Goal: Information Seeking & Learning: Learn about a topic

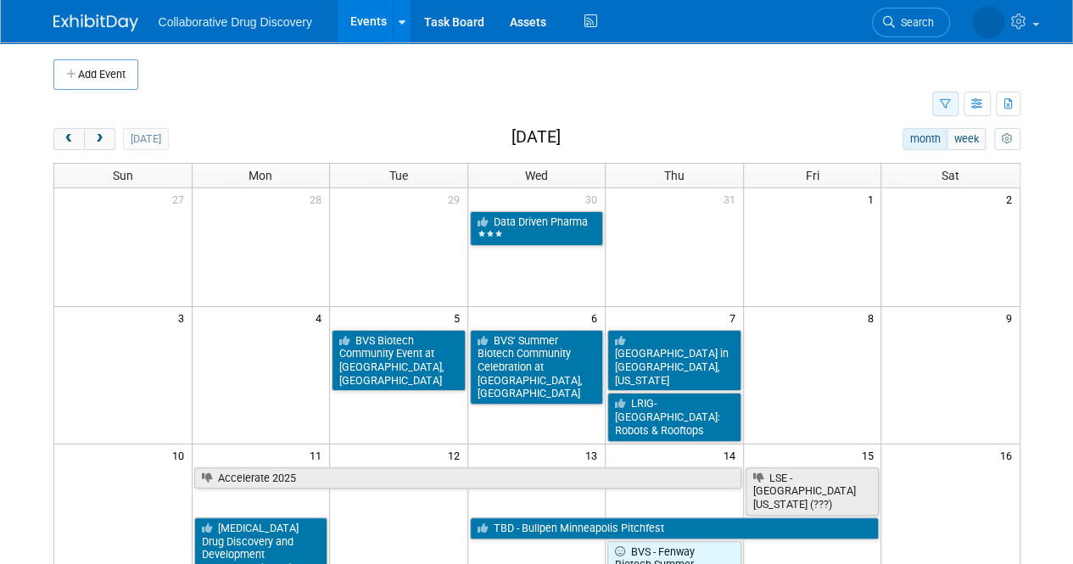
click at [951, 105] on button "button" at bounding box center [945, 104] width 26 height 25
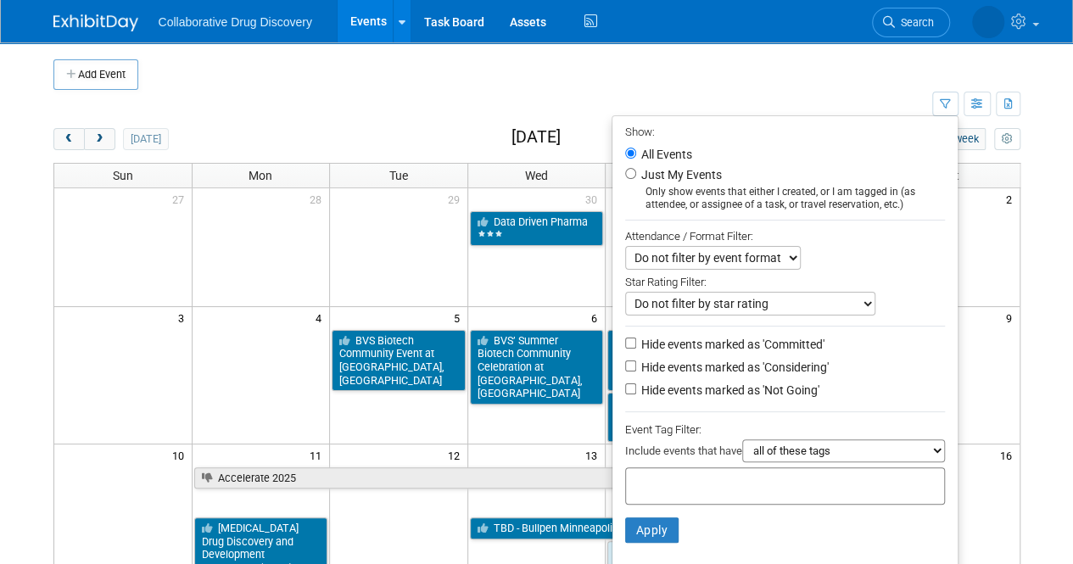
click at [633, 476] on input "text" at bounding box center [701, 483] width 136 height 17
type input "eu"
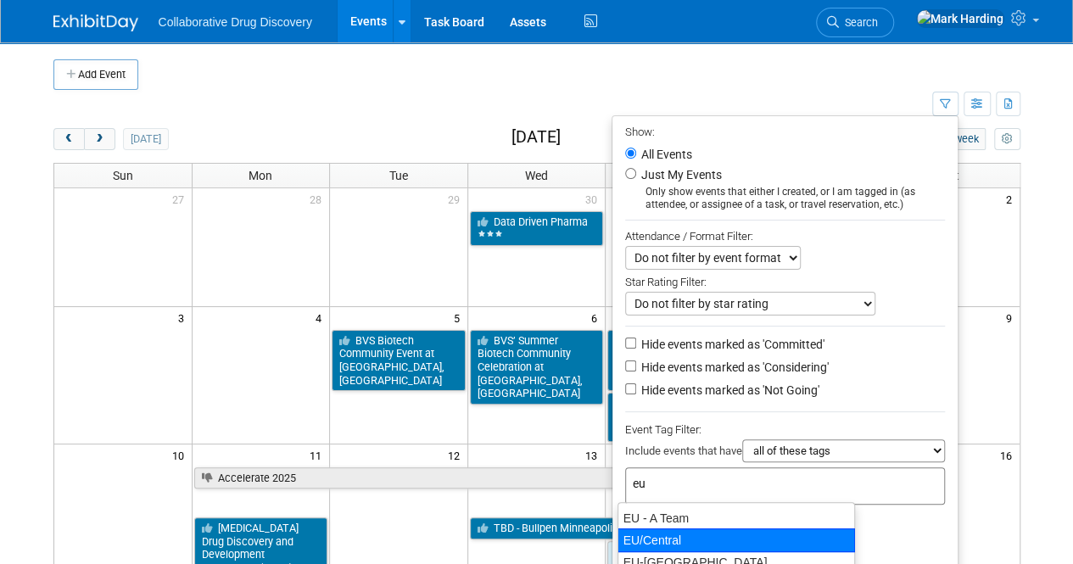
click at [653, 536] on div "EU/Central" at bounding box center [735, 540] width 237 height 24
type input "EU/Central"
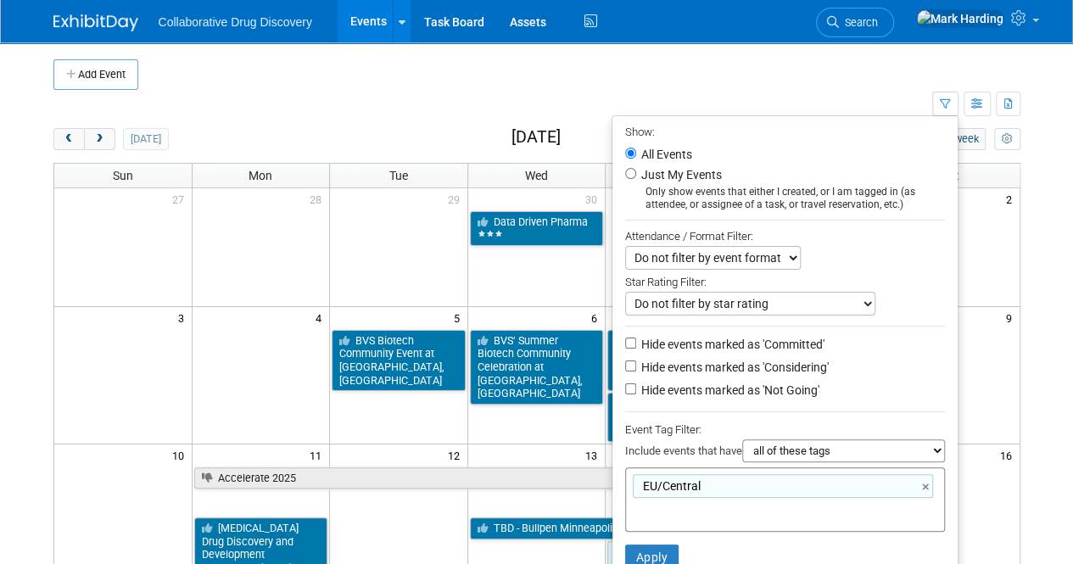
click at [632, 538] on li "Apply Clear Filters" at bounding box center [784, 557] width 345 height 51
click at [632, 539] on li "Apply Clear Filters" at bounding box center [784, 557] width 345 height 51
click at [638, 556] on button "Apply" at bounding box center [652, 557] width 54 height 25
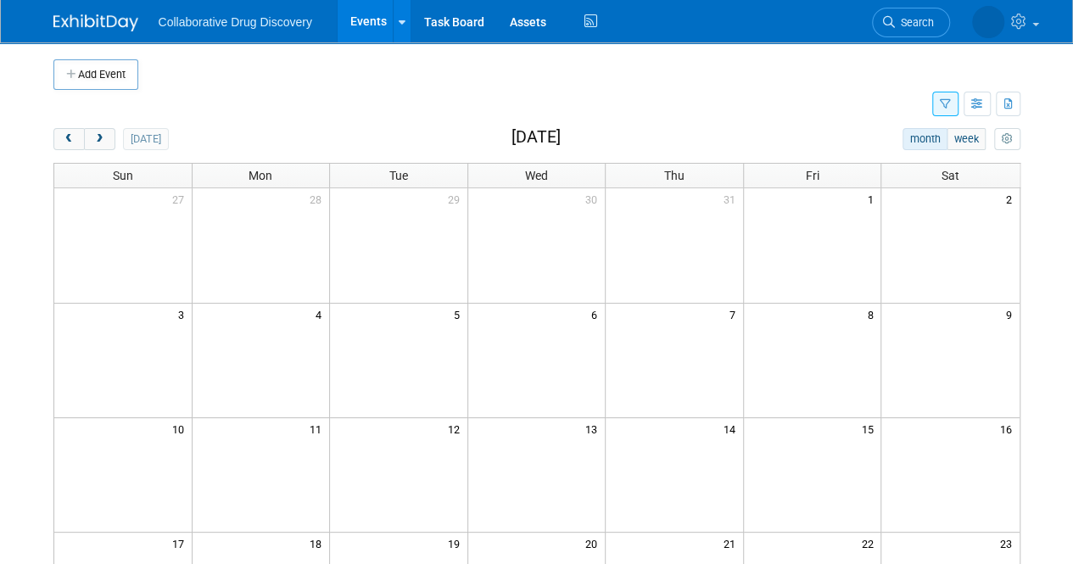
click at [607, 81] on td at bounding box center [555, 74] width 835 height 31
click at [941, 103] on icon "button" at bounding box center [945, 104] width 11 height 11
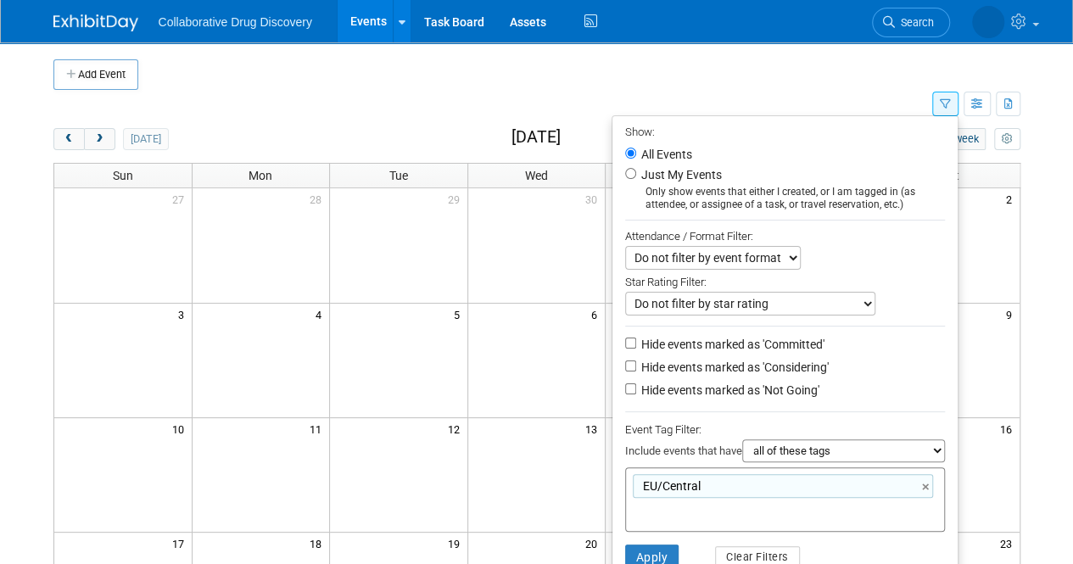
click at [663, 179] on label "Just My Events" at bounding box center [680, 174] width 84 height 17
click at [636, 179] on input "Just My Events" at bounding box center [630, 173] width 11 height 11
radio input "true"
click at [816, 75] on td at bounding box center [555, 74] width 835 height 31
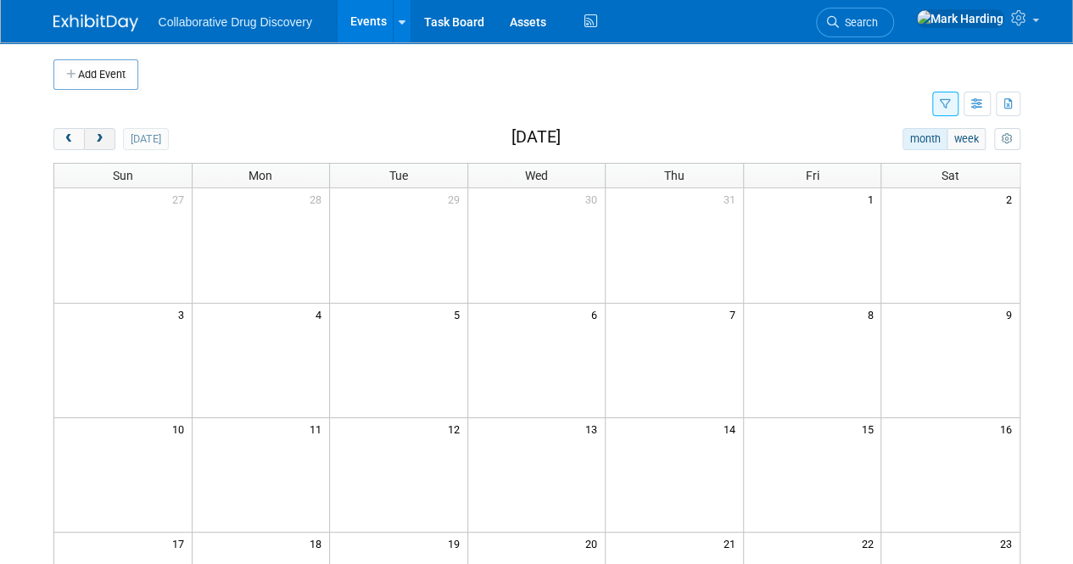
click at [97, 148] on button "next" at bounding box center [99, 139] width 31 height 22
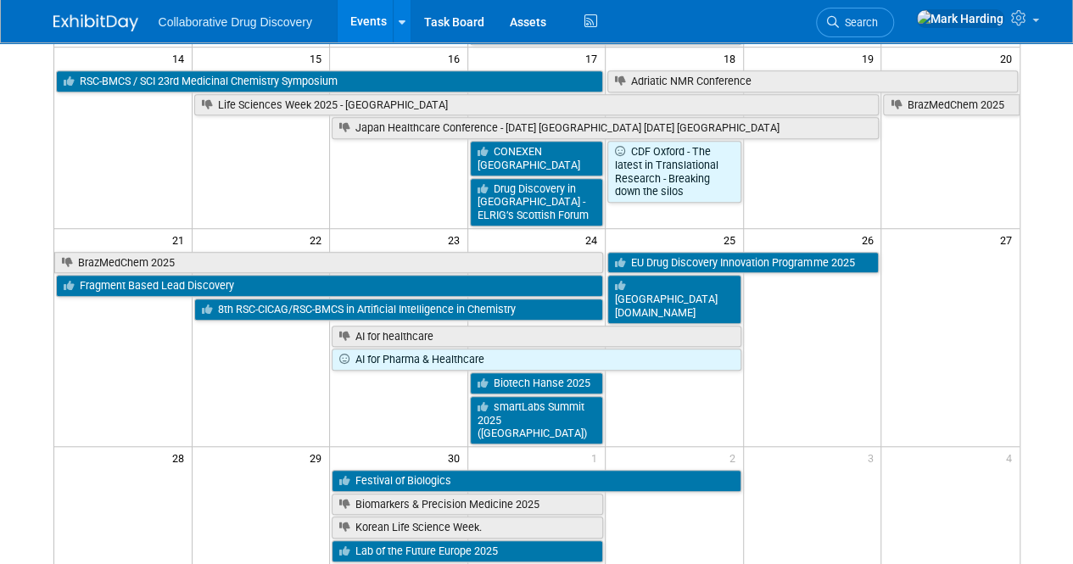
scroll to position [814, 0]
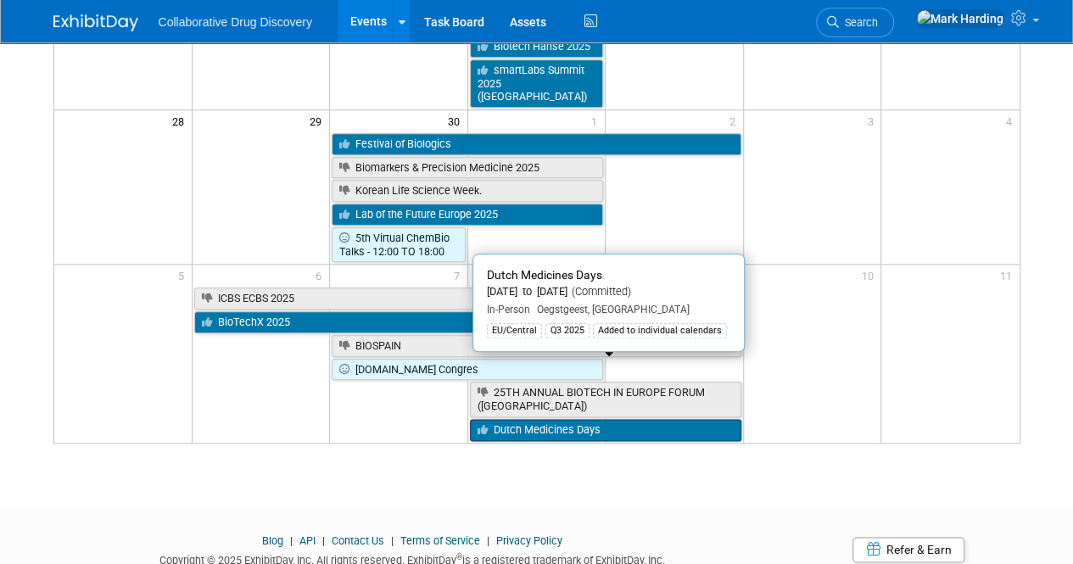
click at [590, 419] on link "Dutch Medicines Days" at bounding box center [605, 430] width 271 height 22
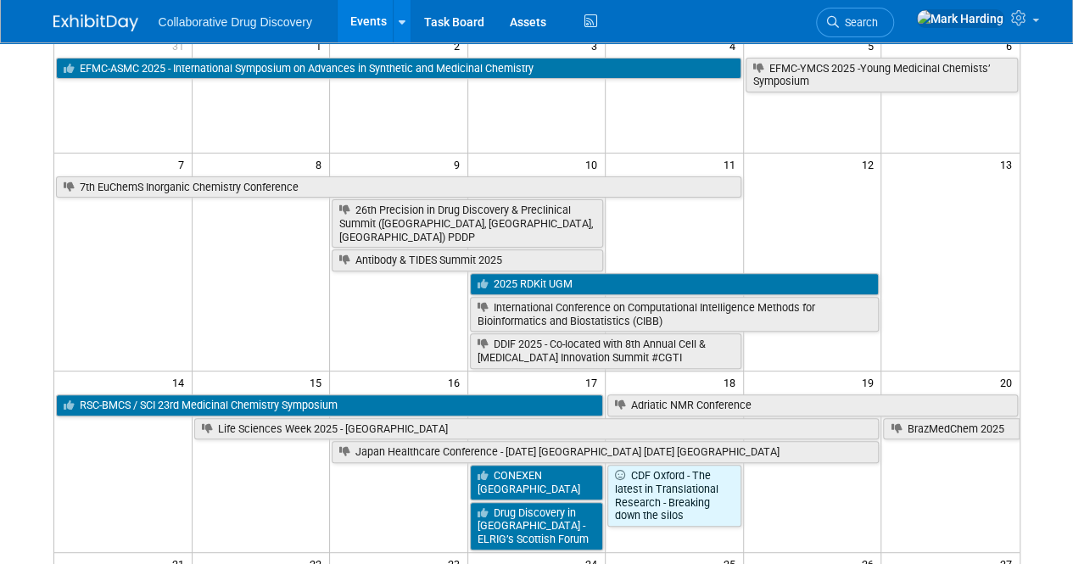
scroll to position [0, 0]
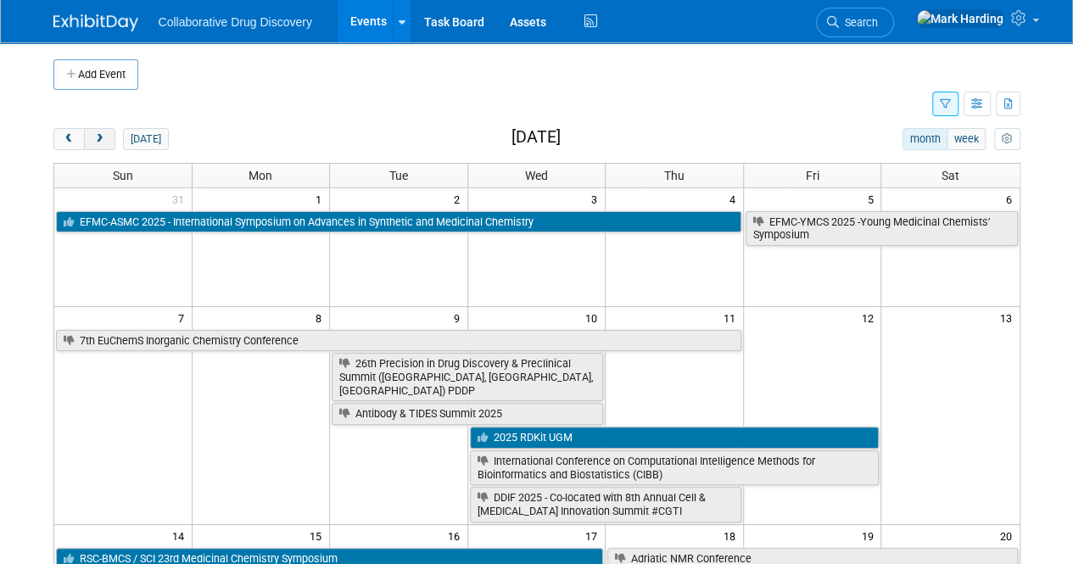
click at [98, 134] on span "next" at bounding box center [99, 139] width 13 height 11
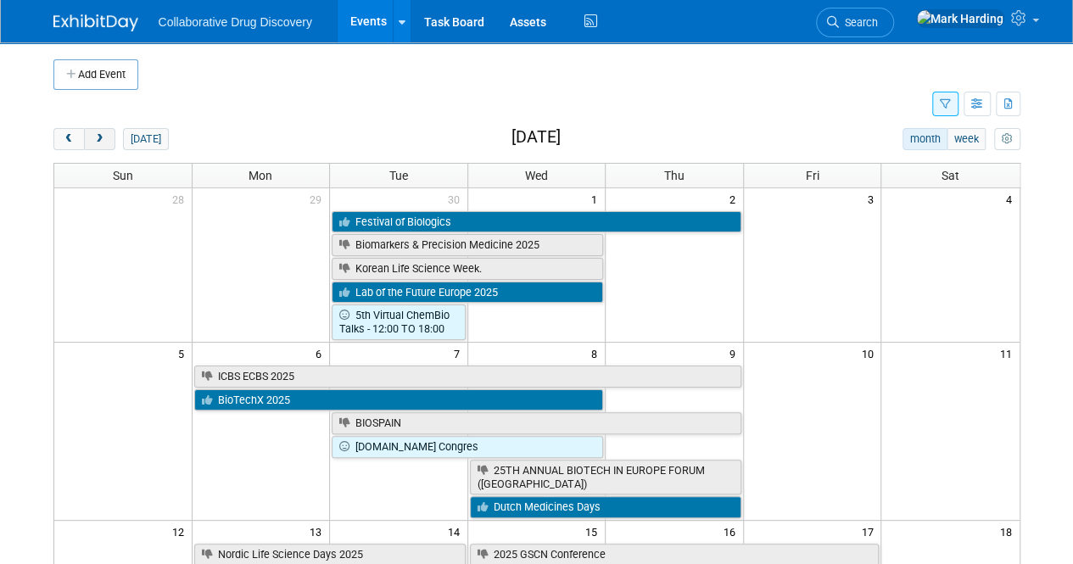
click at [107, 135] on button "next" at bounding box center [99, 139] width 31 height 22
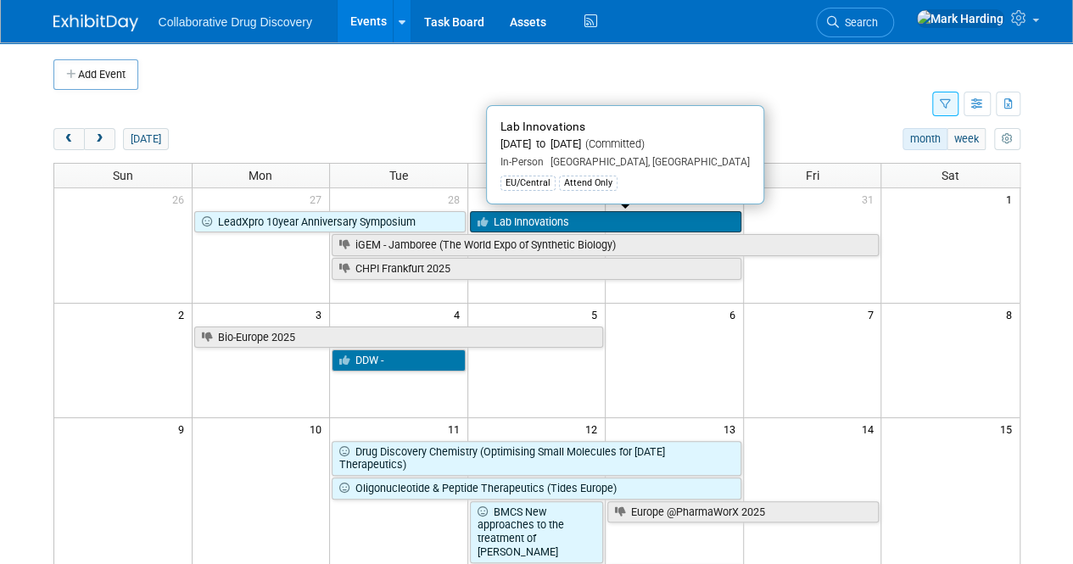
click at [616, 218] on link "Lab Innovations" at bounding box center [605, 222] width 271 height 22
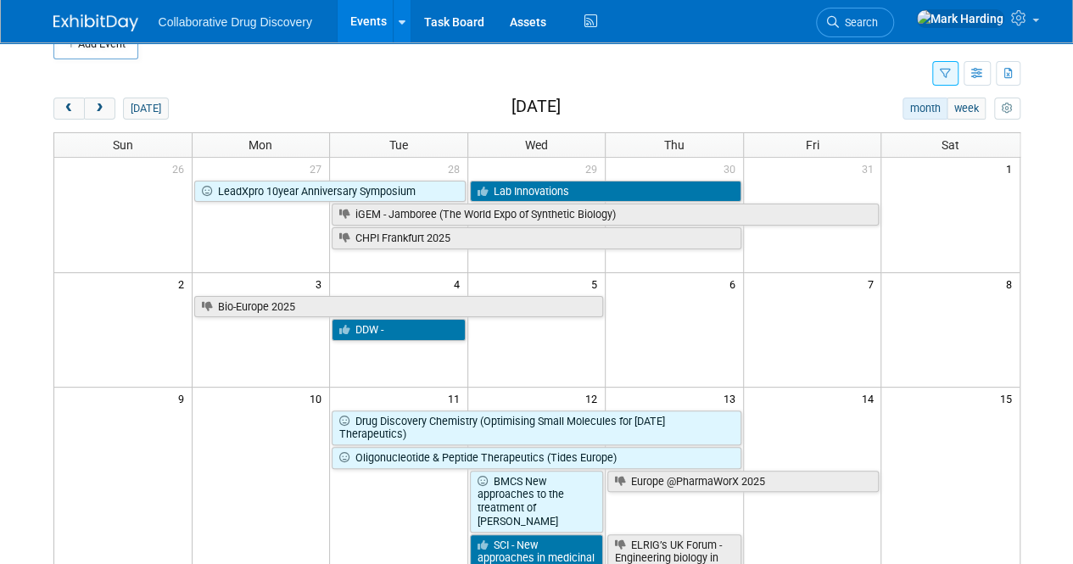
scroll to position [32, 0]
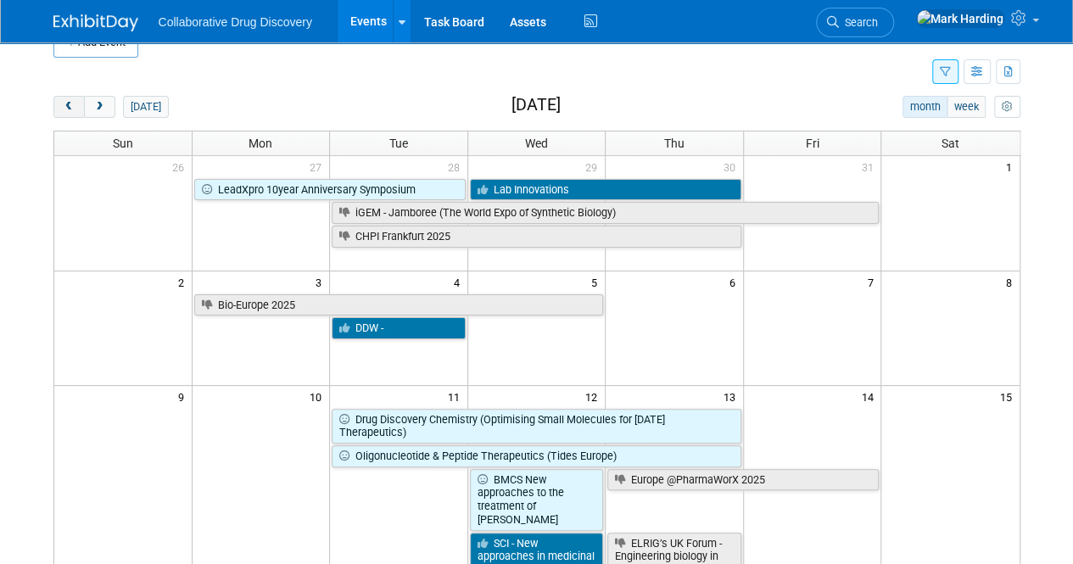
click at [53, 109] on button "prev" at bounding box center [68, 107] width 31 height 22
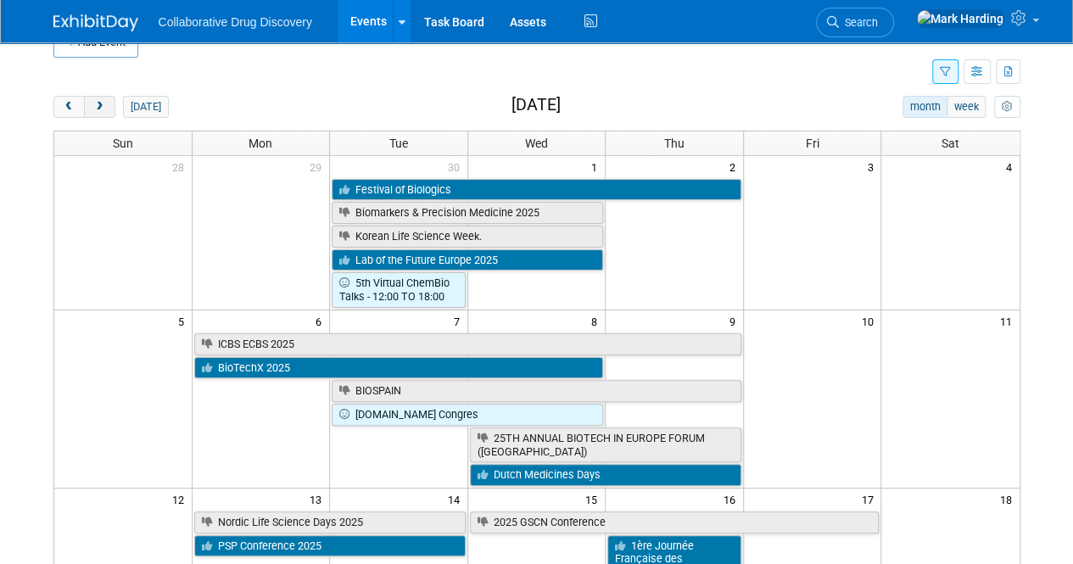
click at [105, 101] on button "next" at bounding box center [99, 107] width 31 height 22
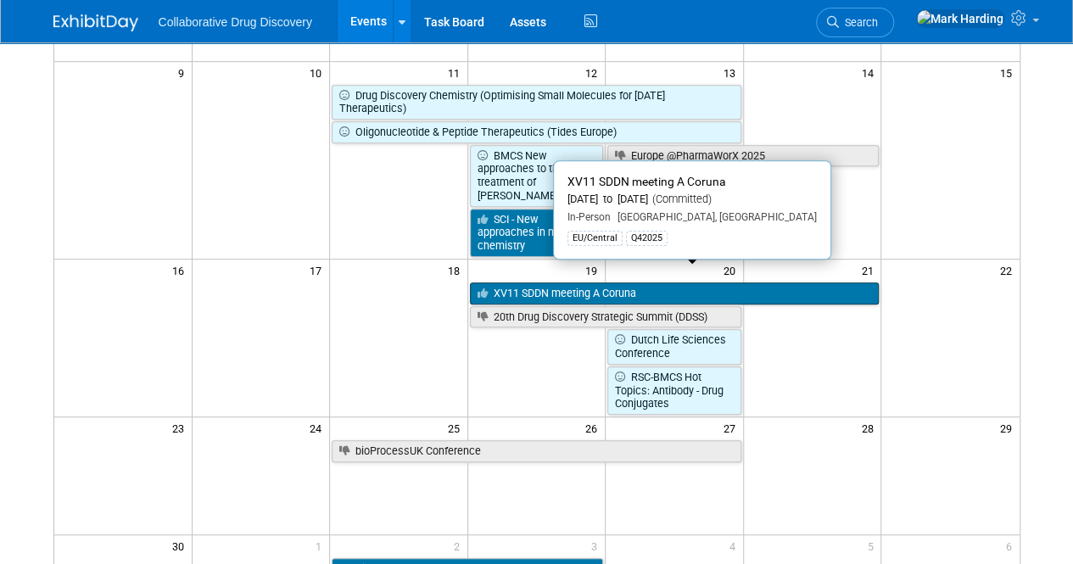
scroll to position [355, 0]
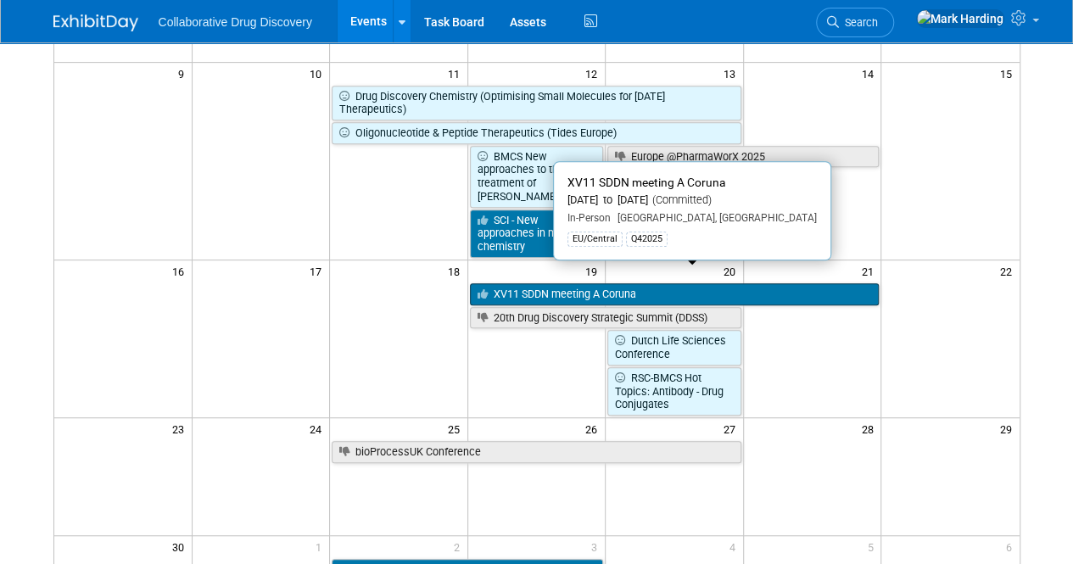
click at [529, 283] on link "XV11 SDDN meeting A Coruna" at bounding box center [675, 294] width 410 height 22
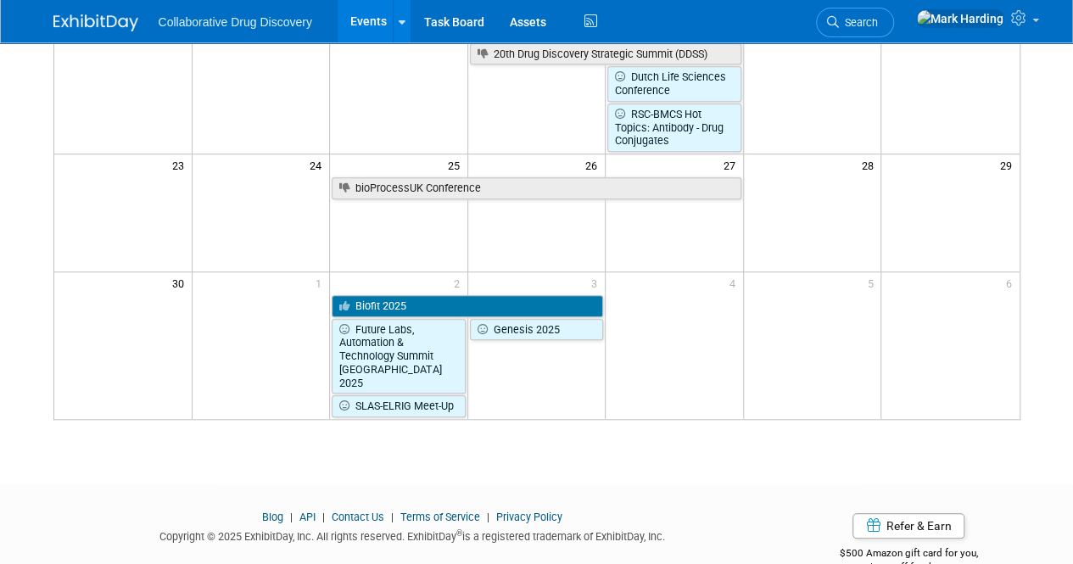
scroll to position [623, 0]
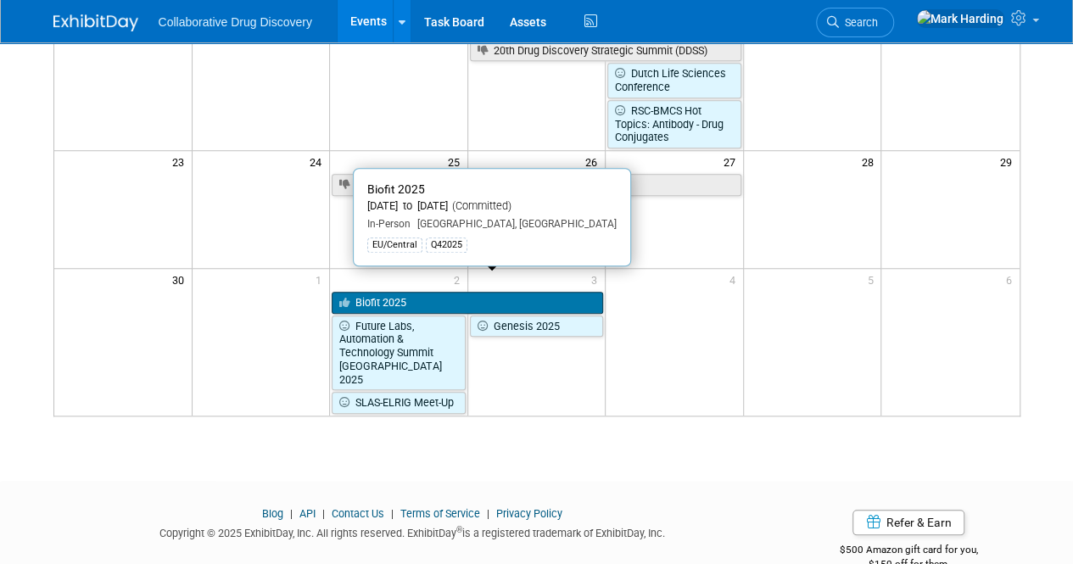
click at [375, 292] on link "Biofit 2025" at bounding box center [467, 303] width 271 height 22
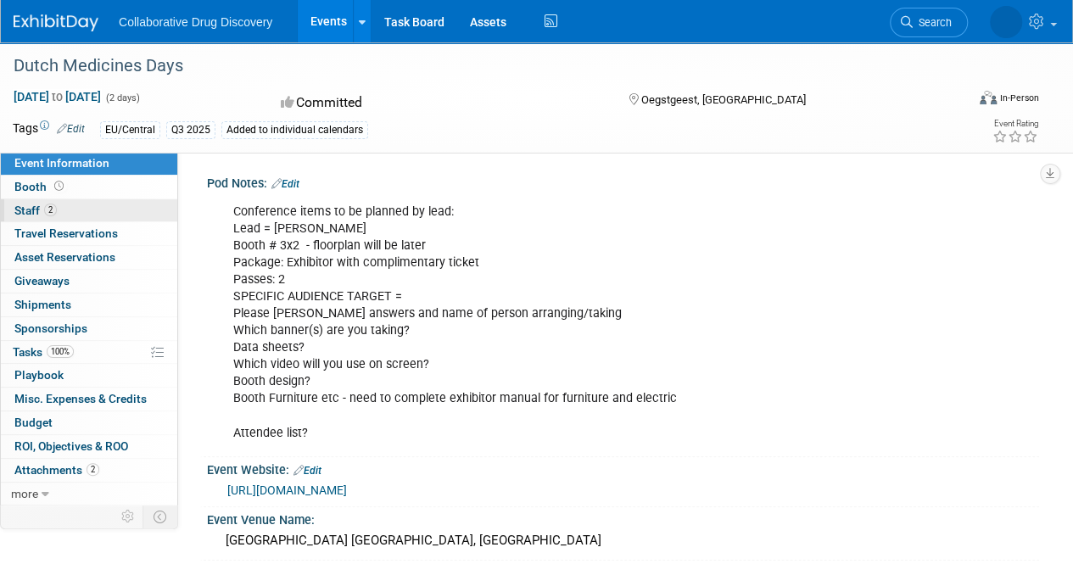
click at [139, 208] on link "2 Staff 2" at bounding box center [89, 210] width 176 height 23
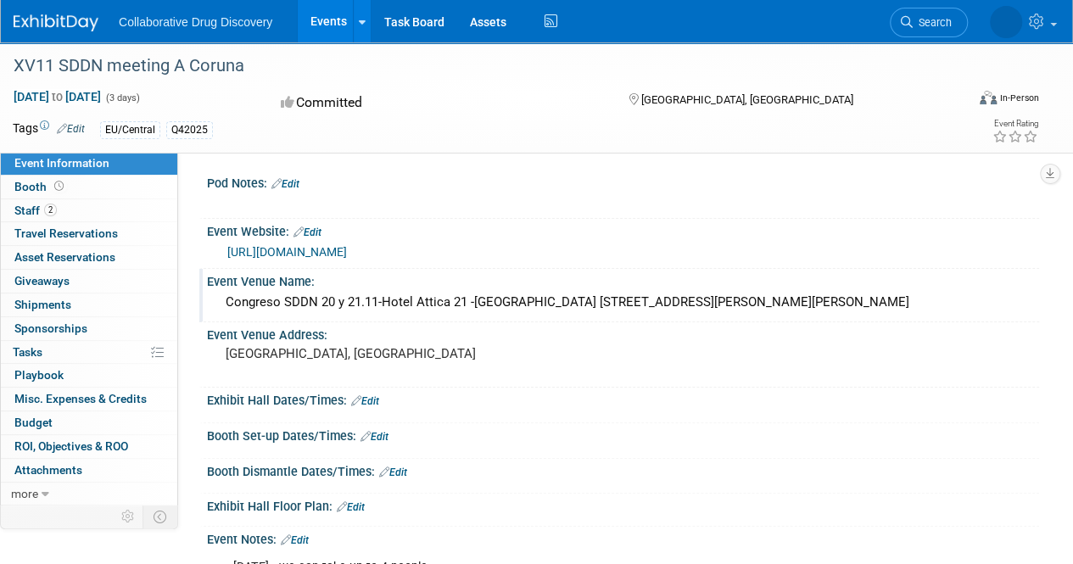
click at [522, 273] on div "Event Venue Name:" at bounding box center [623, 279] width 832 height 21
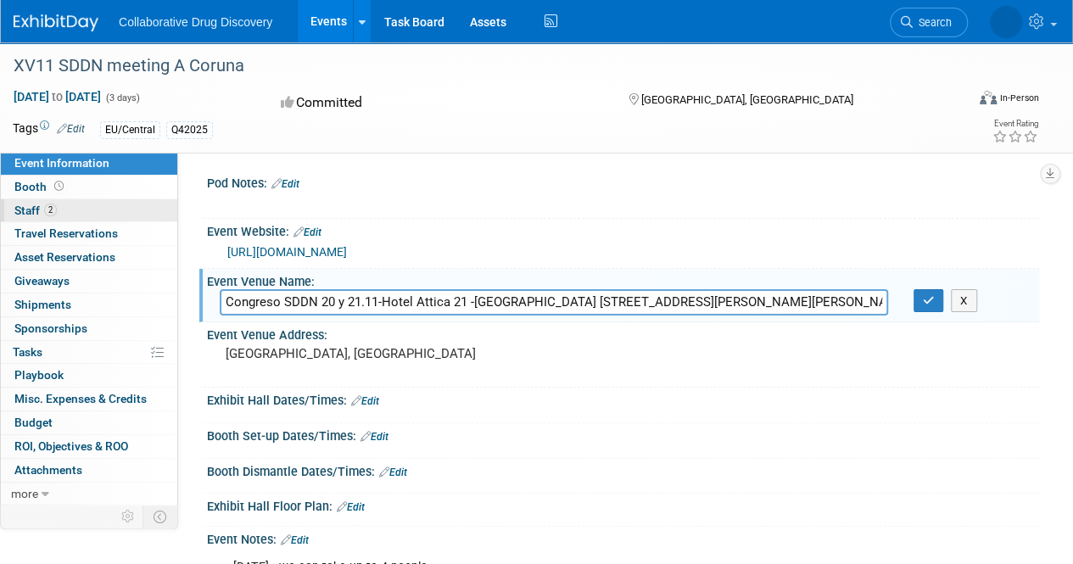
click at [23, 220] on link "2 Staff 2" at bounding box center [89, 210] width 176 height 23
